Goal: Navigation & Orientation: Go to known website

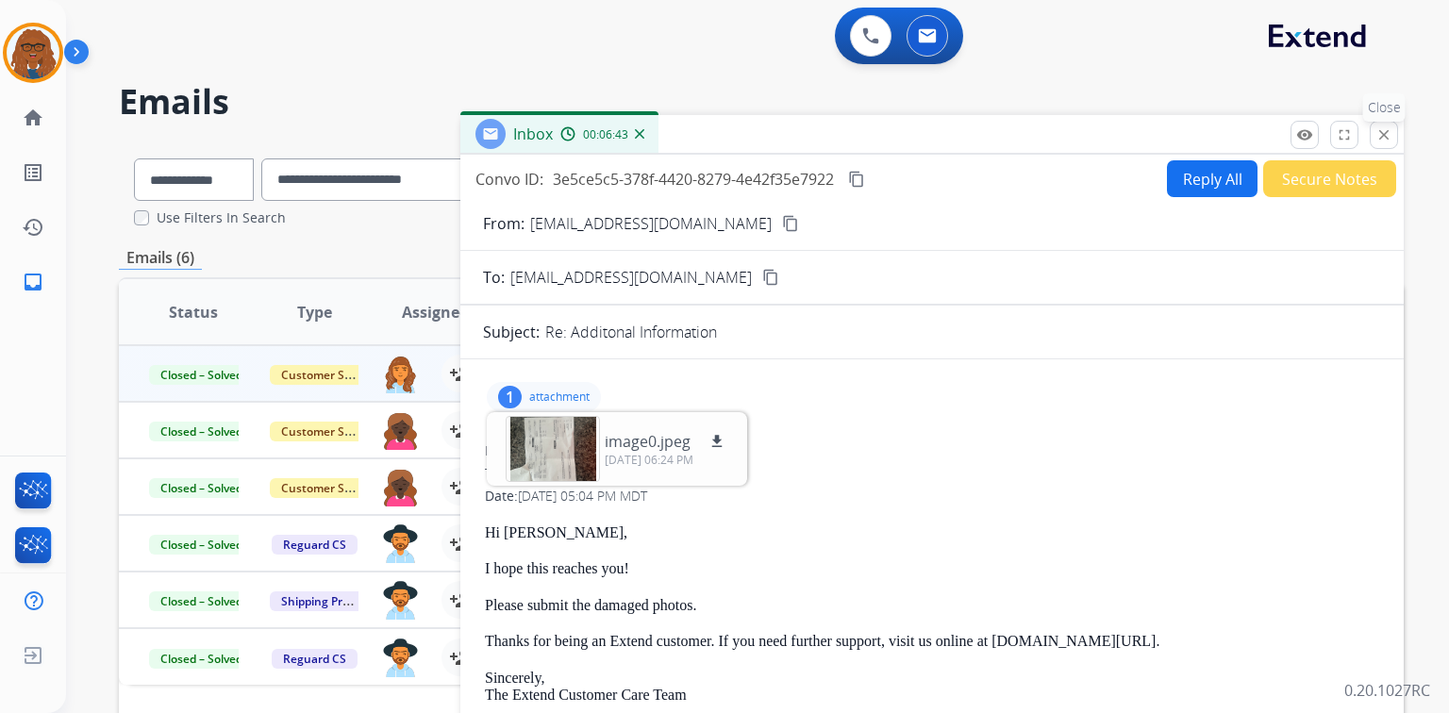
click at [1383, 132] on mat-icon "close" at bounding box center [1384, 134] width 17 height 17
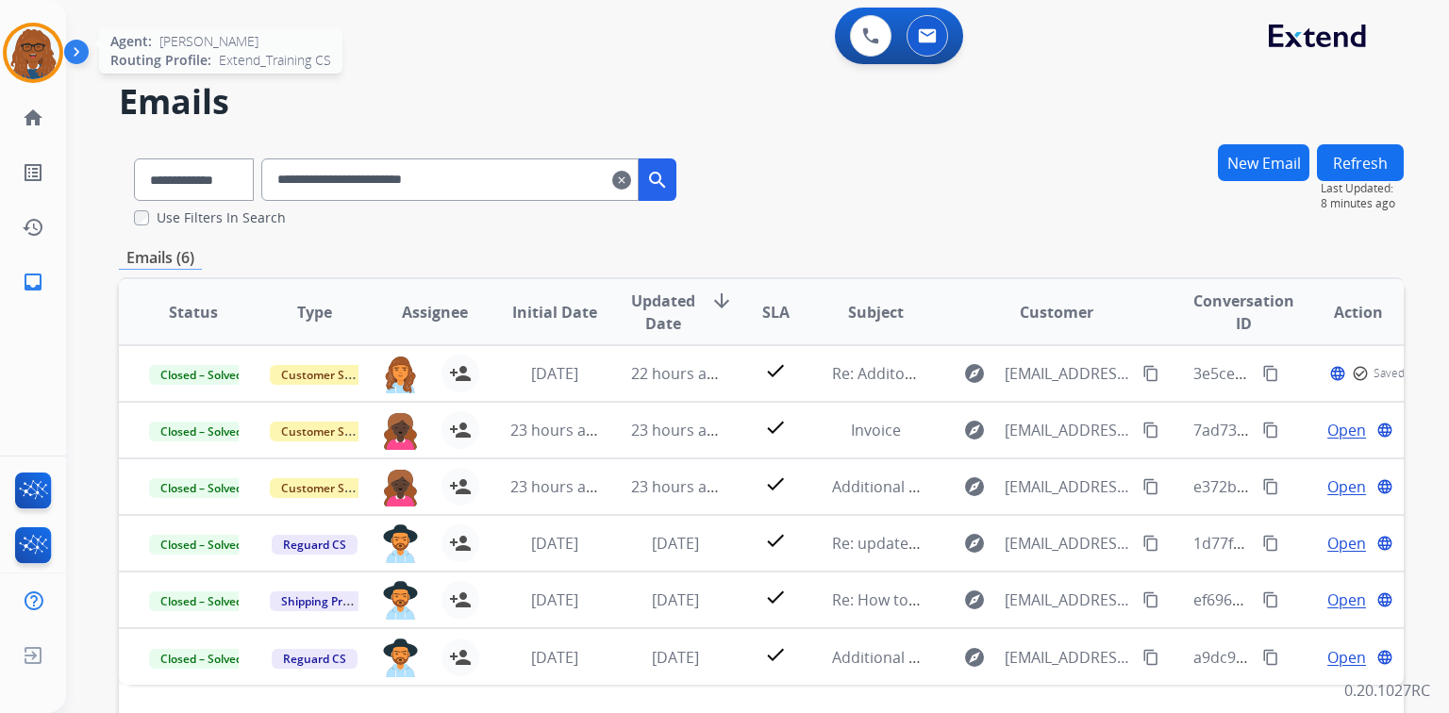
click at [47, 58] on img at bounding box center [33, 52] width 53 height 53
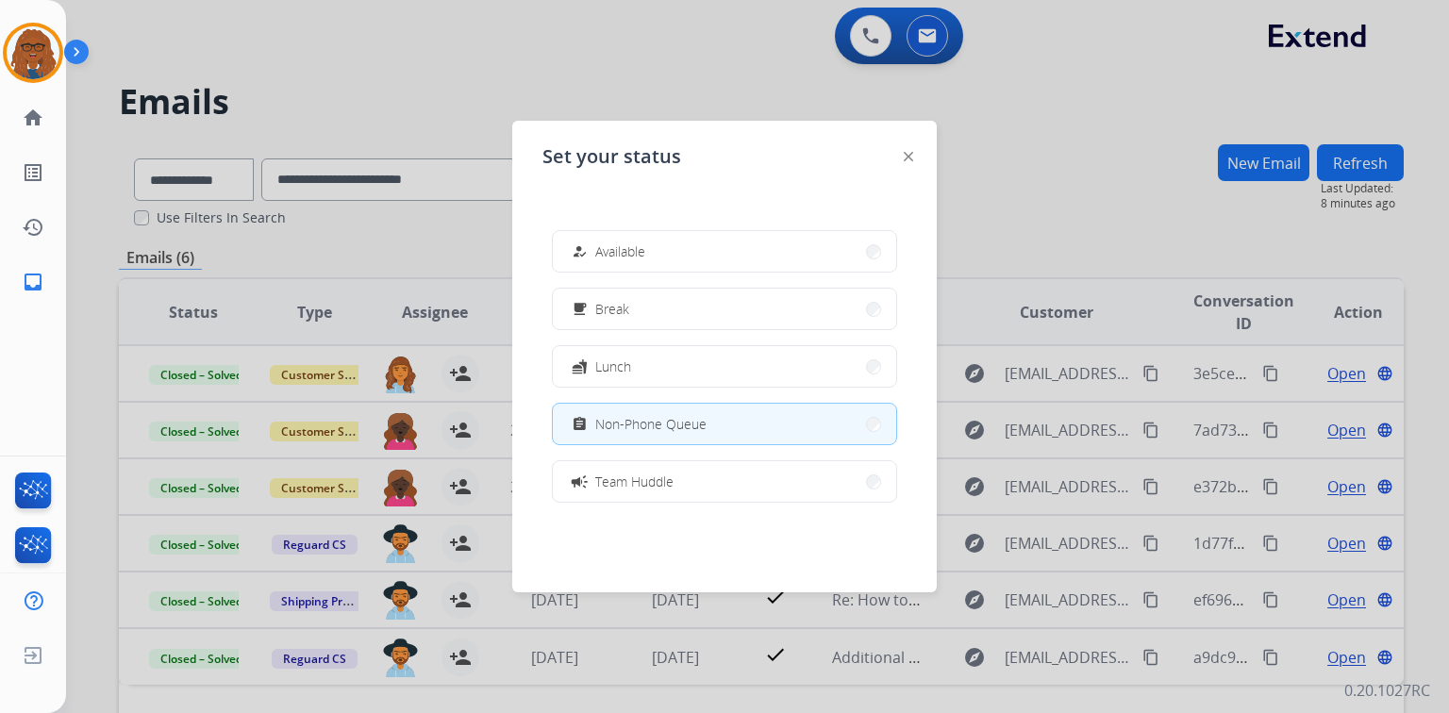
scroll to position [298, 0]
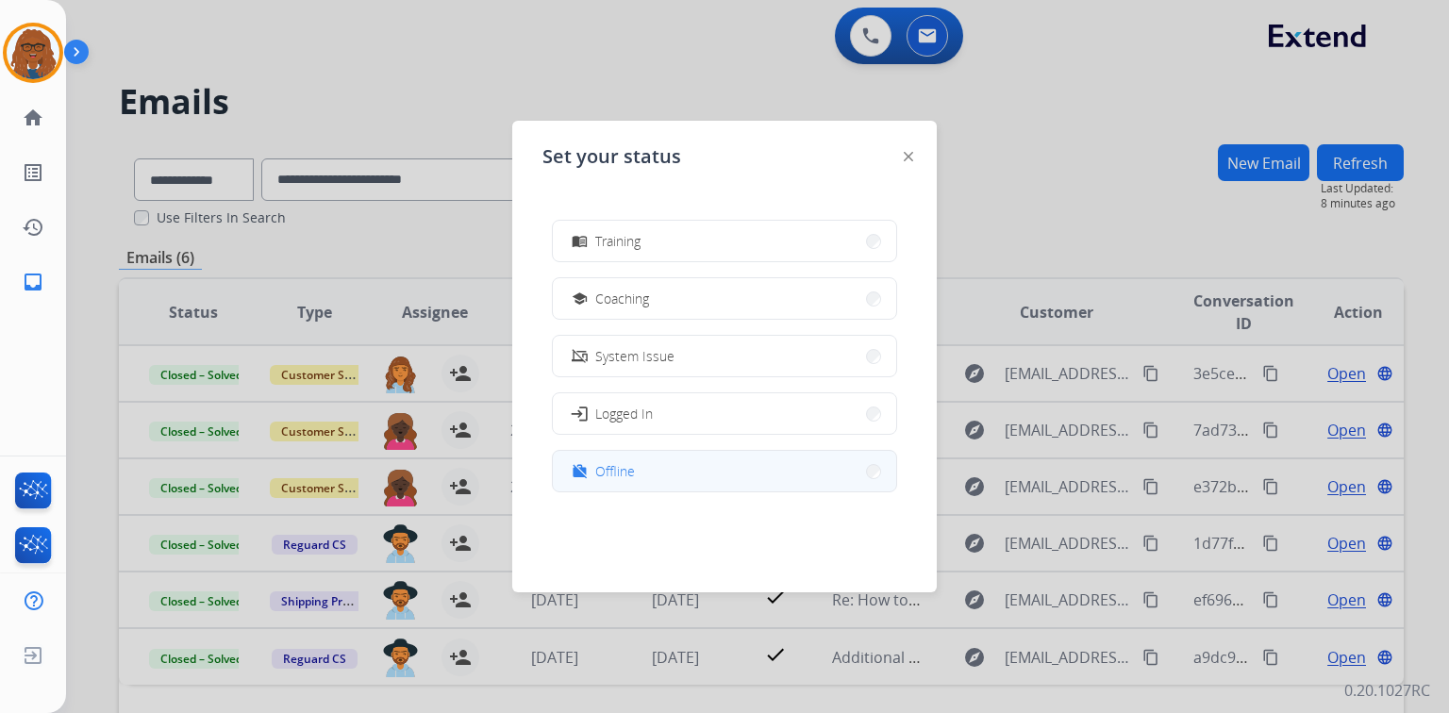
click at [676, 476] on button "work_off Offline" at bounding box center [724, 471] width 343 height 41
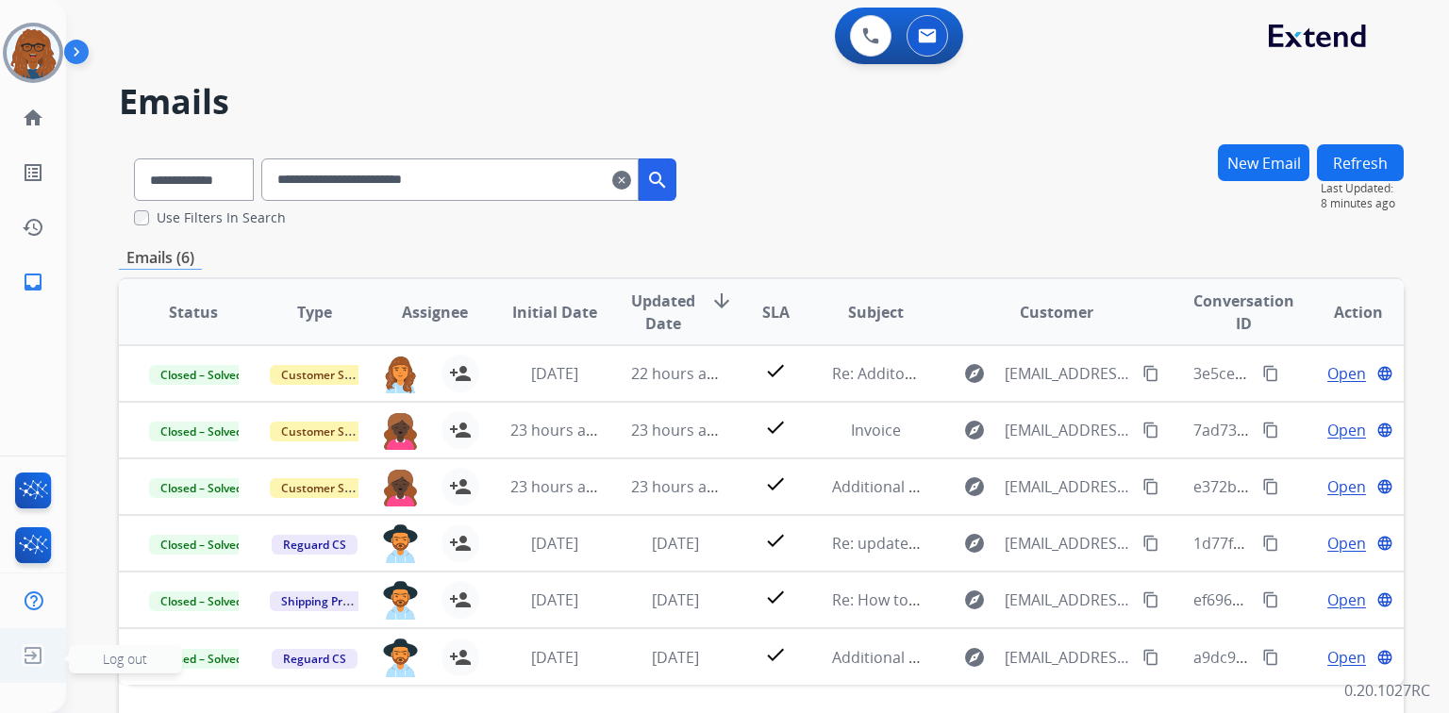
click at [38, 658] on img at bounding box center [33, 656] width 34 height 36
